Goal: Transaction & Acquisition: Purchase product/service

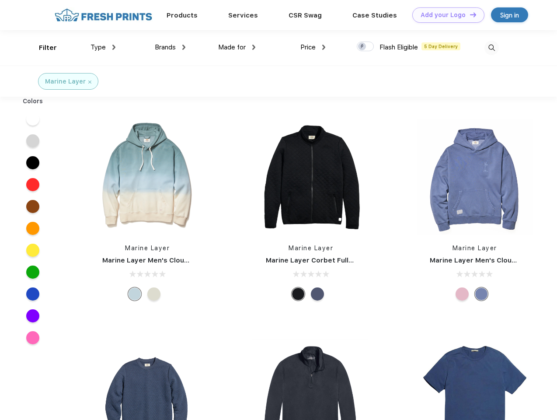
scroll to position [0, 0]
click at [445, 15] on link "Add your Logo Design Tool" at bounding box center [449, 14] width 72 height 15
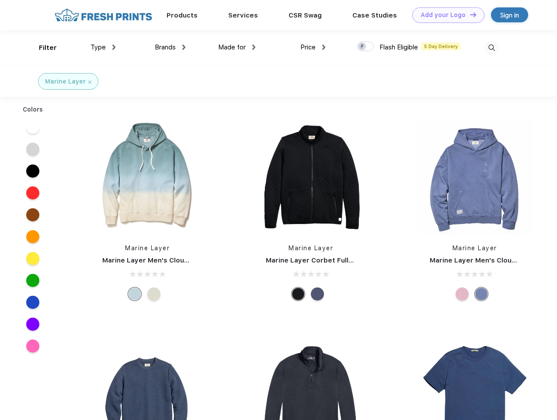
click at [0, 0] on div "Design Tool" at bounding box center [0, 0] width 0 height 0
click at [469, 14] on link "Add your Logo Design Tool" at bounding box center [449, 14] width 72 height 15
click at [42, 48] on div "Filter" at bounding box center [48, 48] width 18 height 10
click at [103, 47] on span "Type" at bounding box center [98, 47] width 15 height 8
click at [170, 47] on span "Brands" at bounding box center [165, 47] width 21 height 8
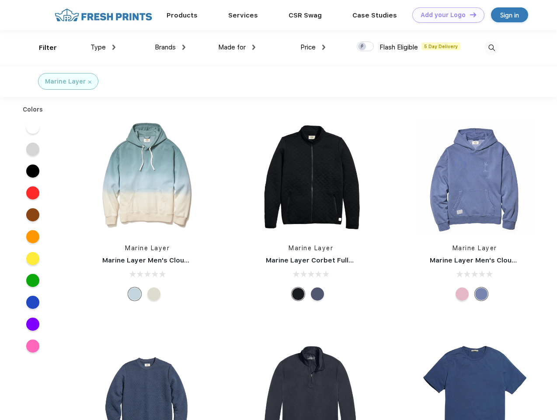
click at [237, 47] on span "Made for" at bounding box center [232, 47] width 28 height 8
click at [313, 47] on span "Price" at bounding box center [308, 47] width 15 height 8
click at [366, 47] on div at bounding box center [365, 47] width 17 height 10
click at [363, 47] on input "checkbox" at bounding box center [360, 44] width 6 height 6
click at [492, 48] on img at bounding box center [492, 48] width 14 height 14
